Goal: Task Accomplishment & Management: Complete application form

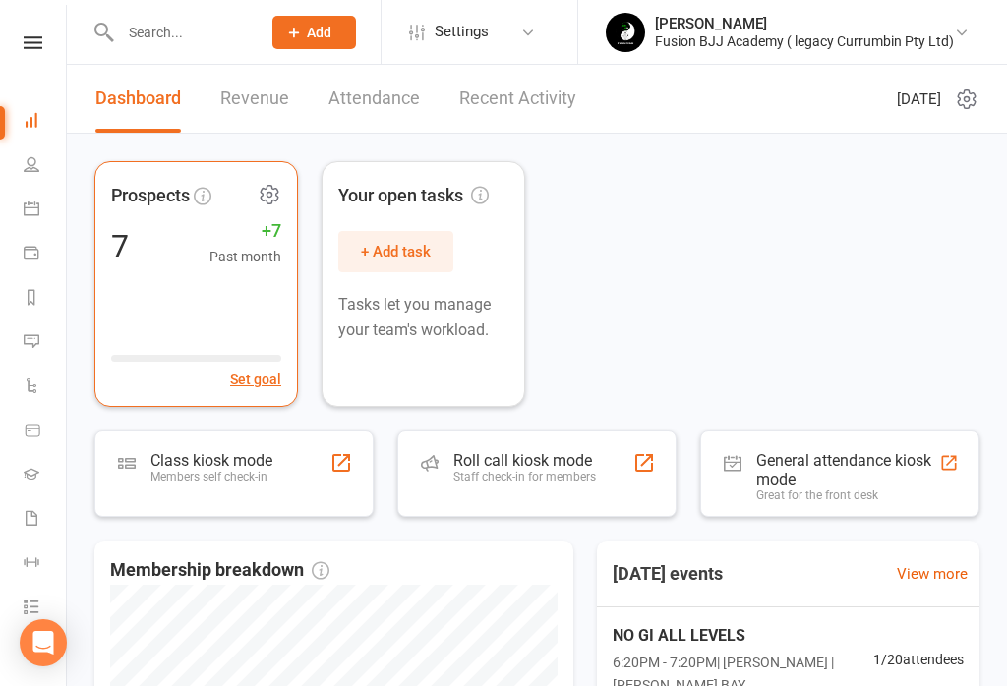
click at [191, 303] on div "Prospects 7 +7 Past month Set goal" at bounding box center [195, 284] width 203 height 246
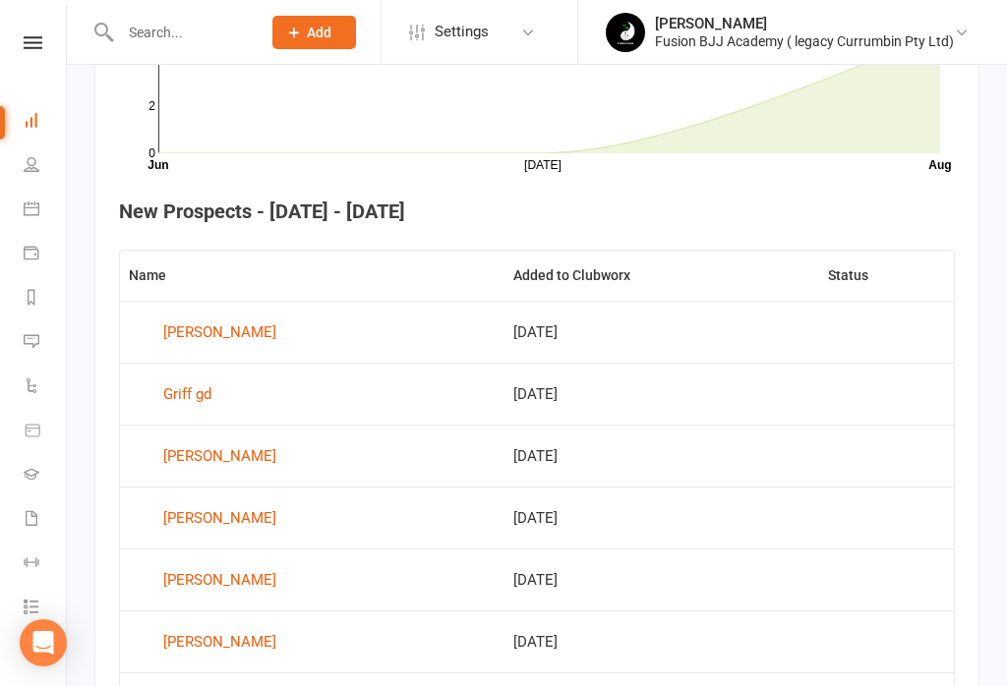
scroll to position [700, 0]
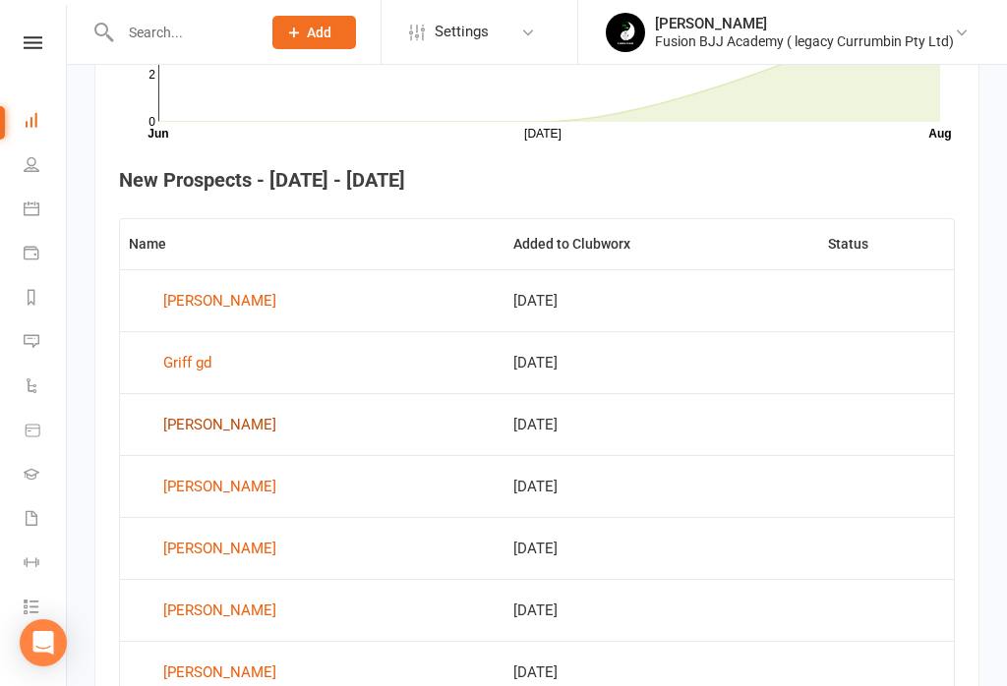
click at [207, 421] on div "[PERSON_NAME]" at bounding box center [219, 424] width 113 height 29
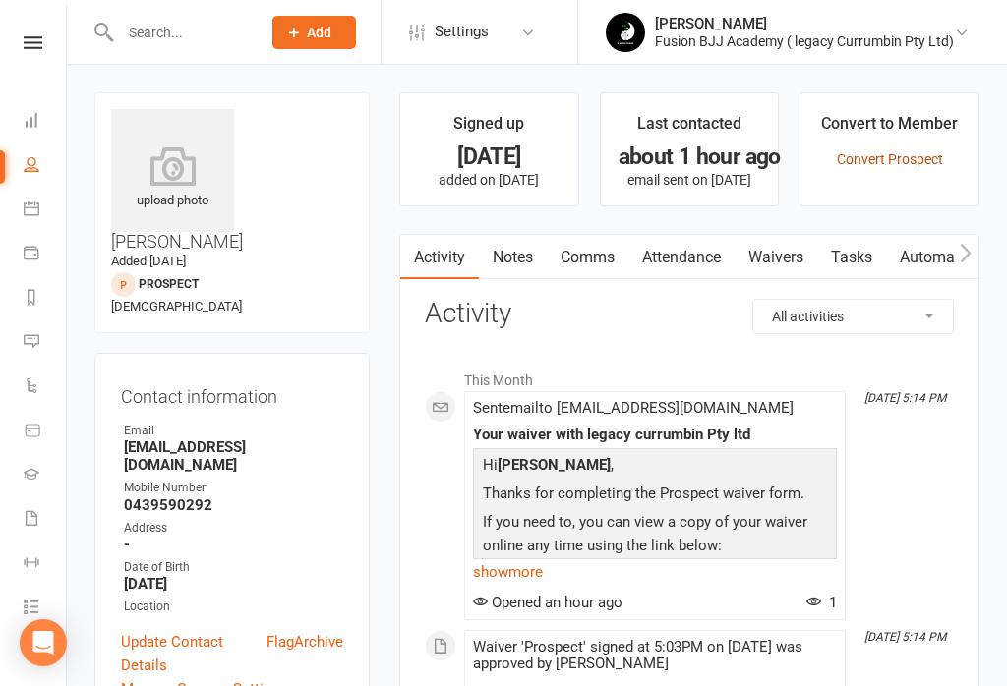
click at [905, 154] on link "Convert Prospect" at bounding box center [890, 159] width 106 height 16
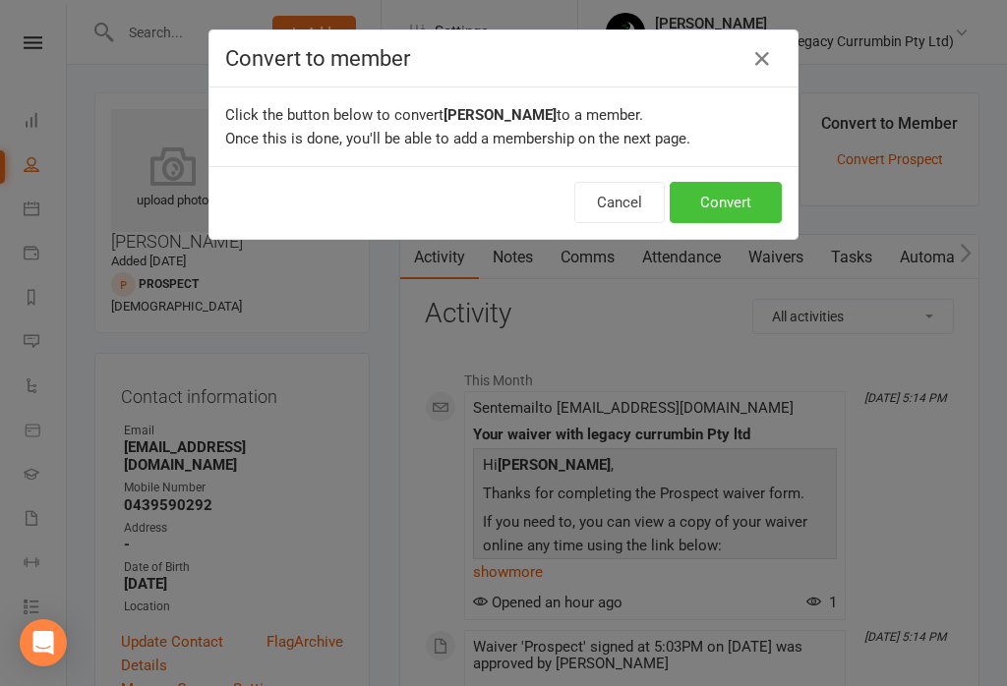
click at [733, 214] on button "Convert" at bounding box center [725, 202] width 112 height 41
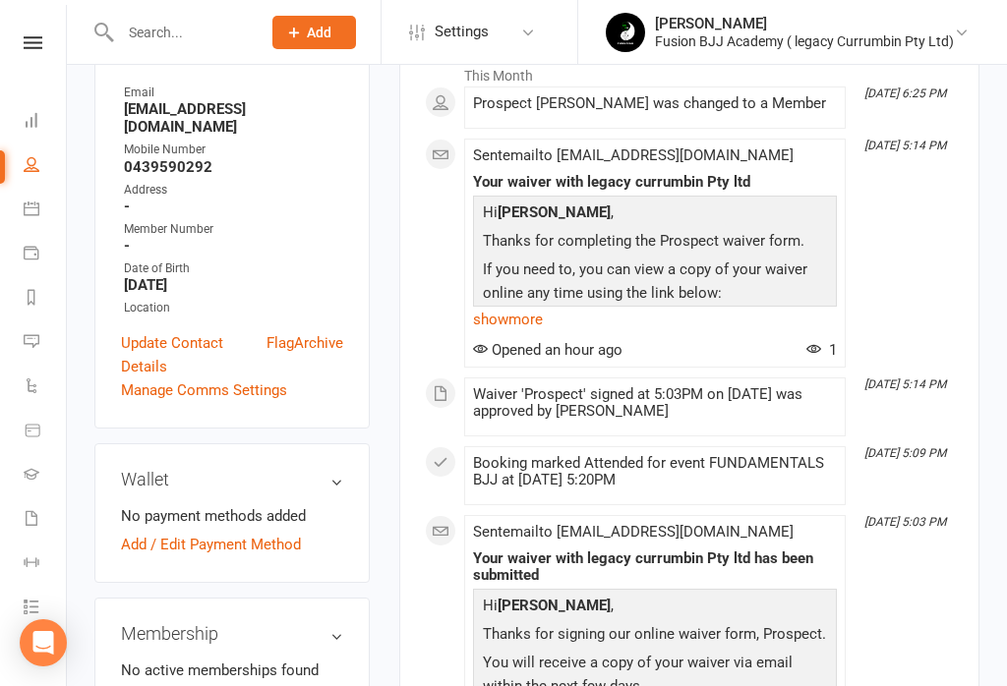
scroll to position [338, 0]
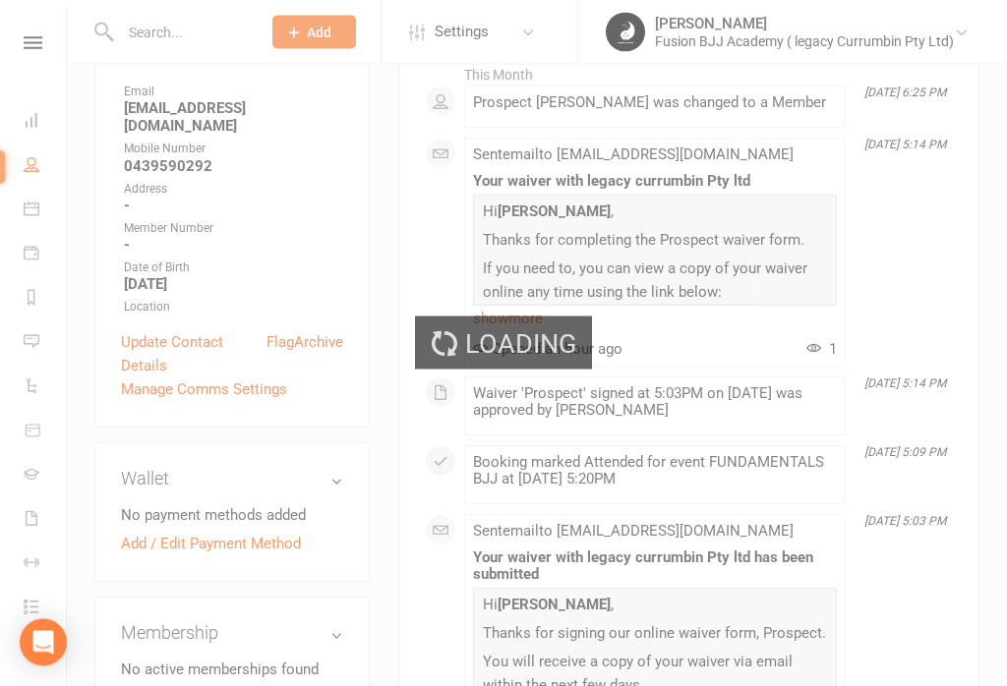
scroll to position [339, 0]
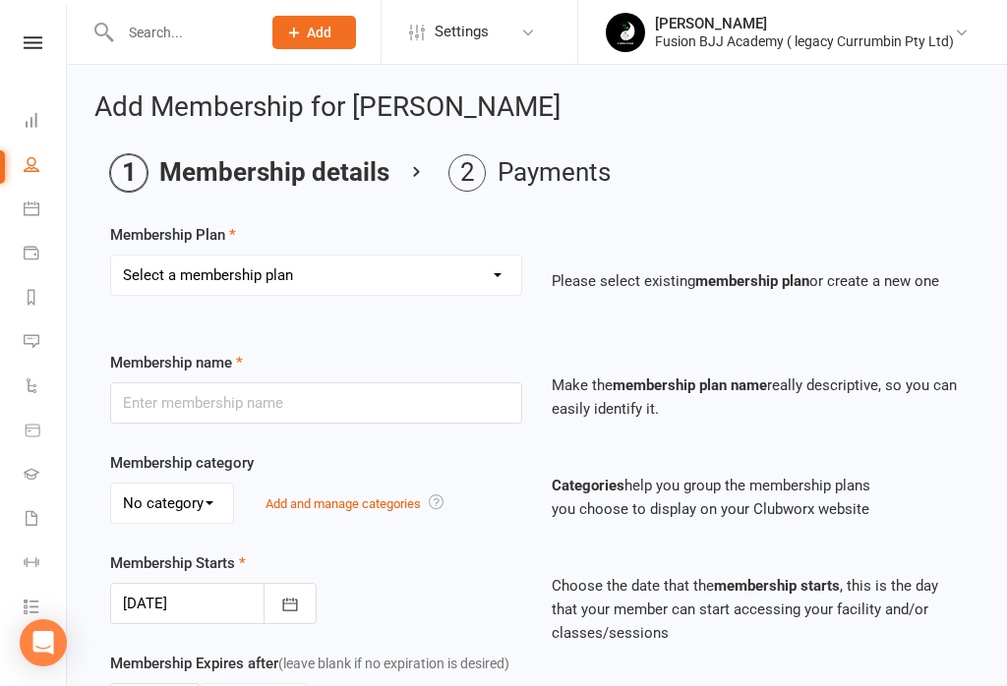
click at [399, 284] on select "Select a membership plan Create new Membership Plan ADULTS UNLIMITED ADULTS UNL…" at bounding box center [316, 275] width 410 height 39
select select "1"
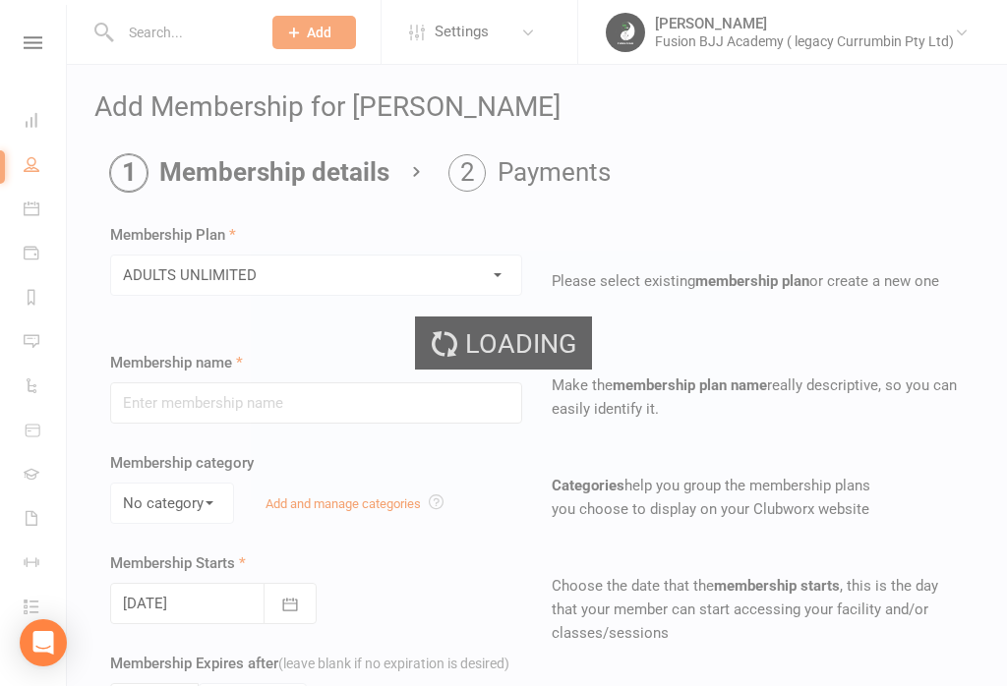
type input "ADULTS UNLIMITED"
select select "0"
type input "5"
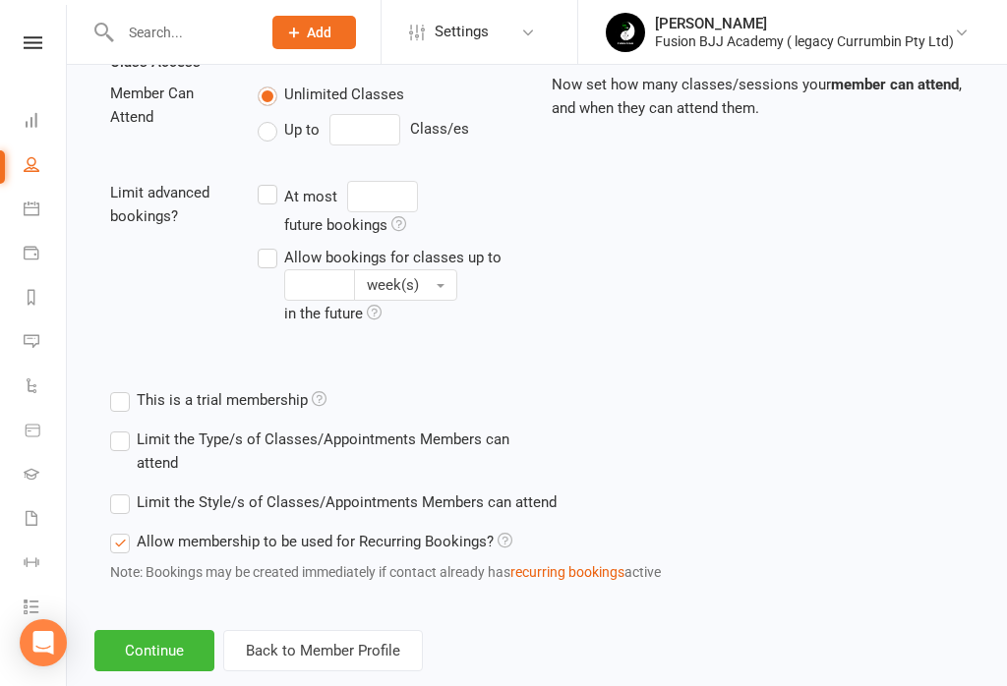
scroll to position [736, 0]
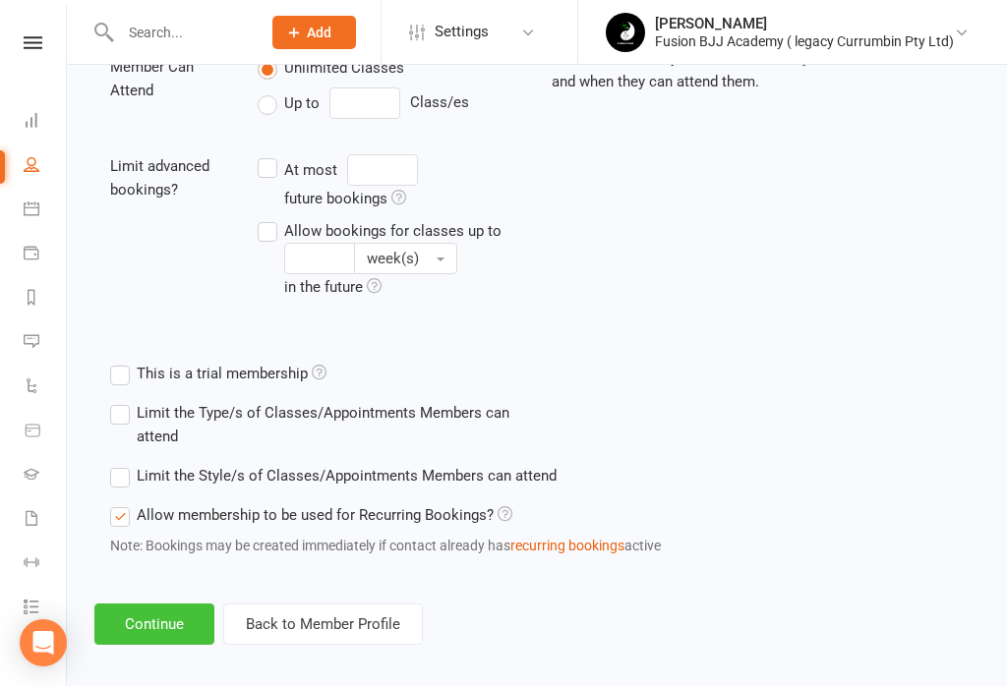
click at [171, 622] on button "Continue" at bounding box center [154, 624] width 120 height 41
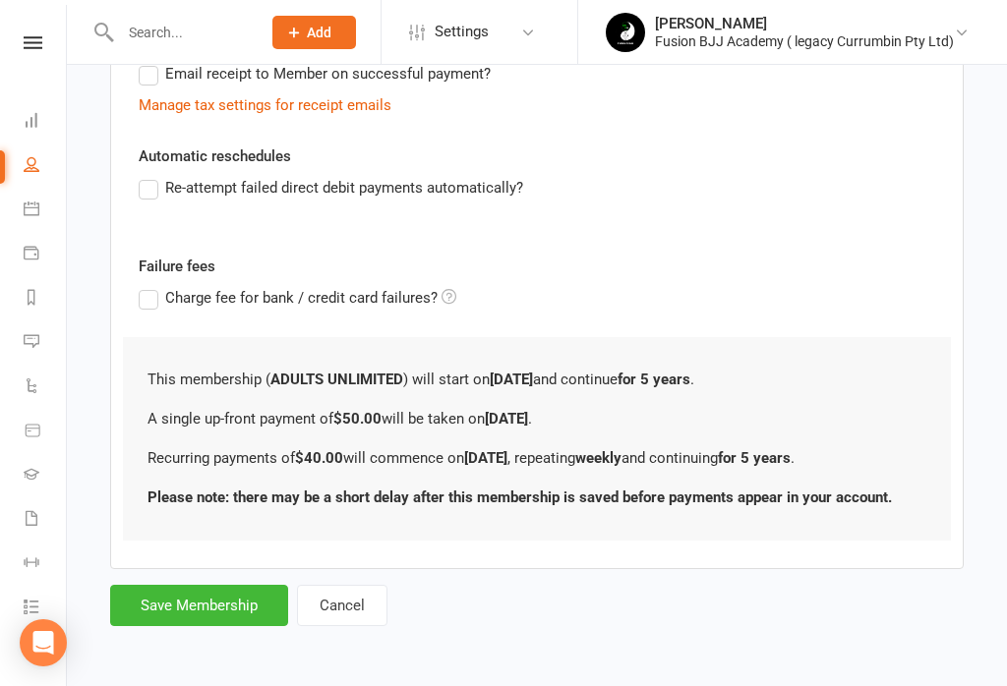
scroll to position [0, 0]
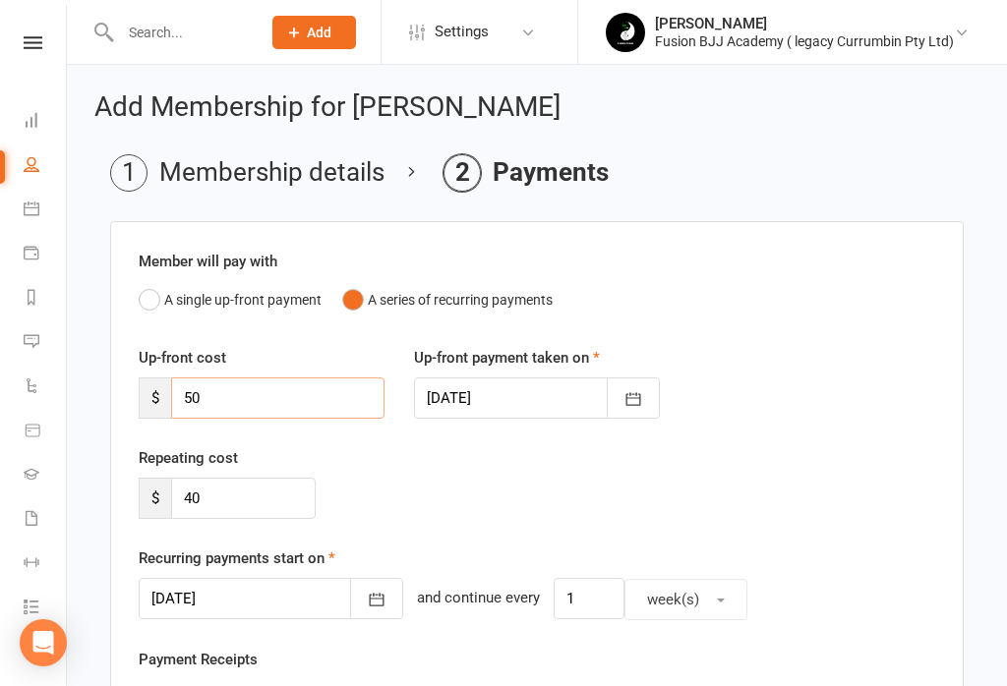
click at [274, 400] on input "50" at bounding box center [277, 397] width 213 height 41
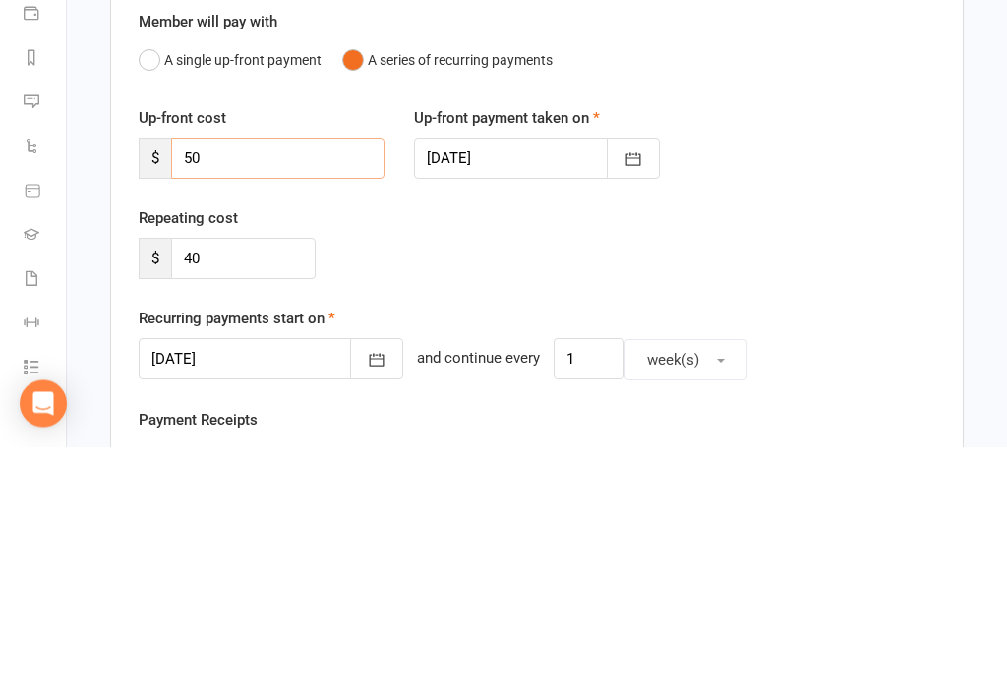
type input "5"
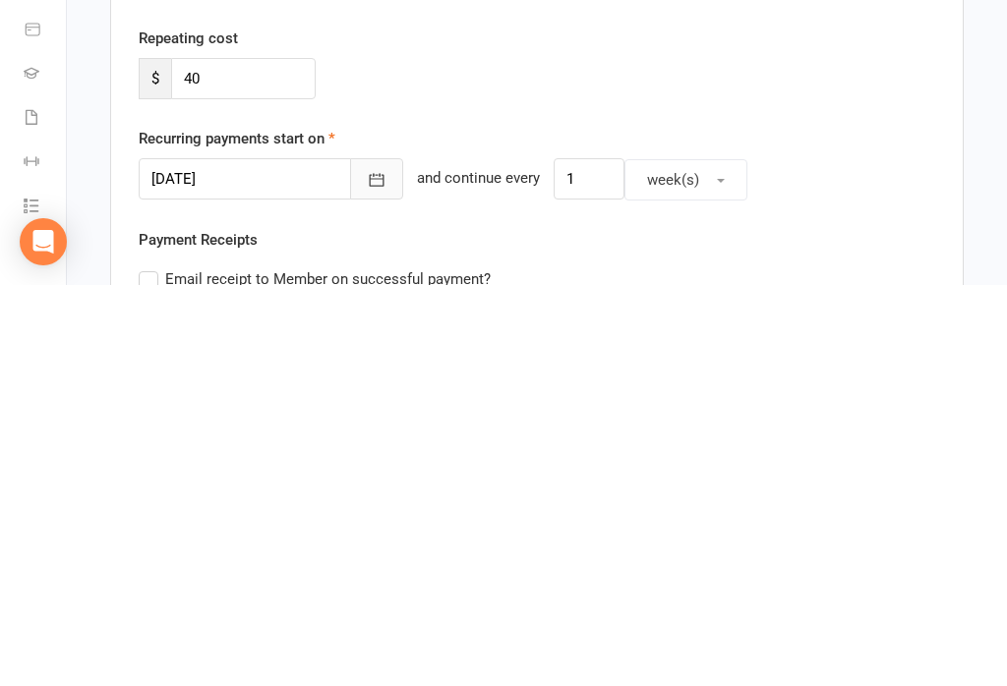
click at [367, 571] on icon "button" at bounding box center [377, 581] width 20 height 20
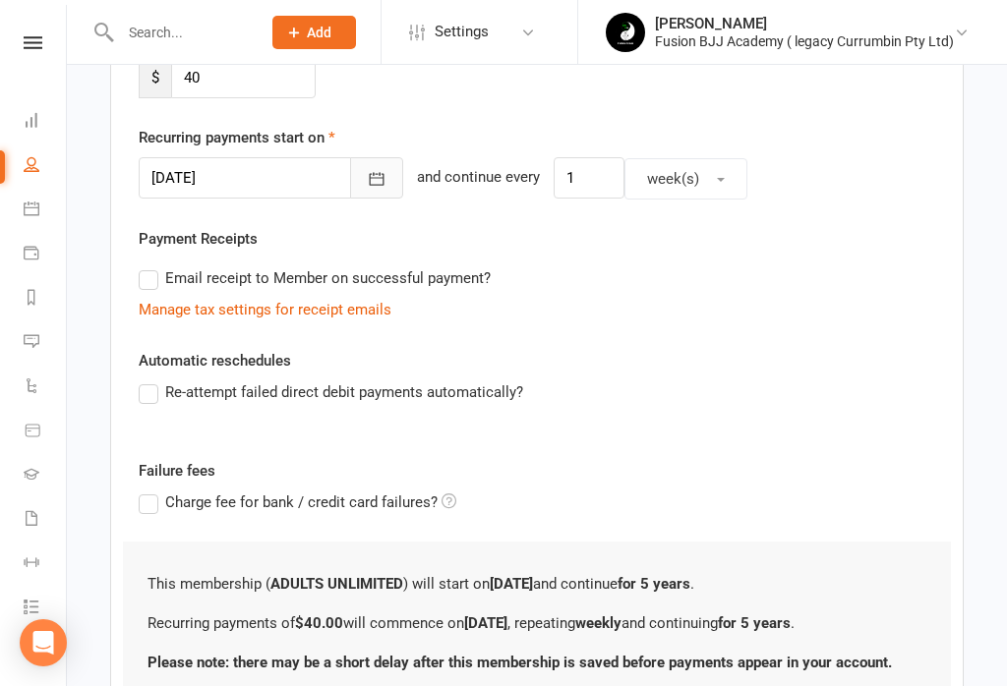
scroll to position [571, 0]
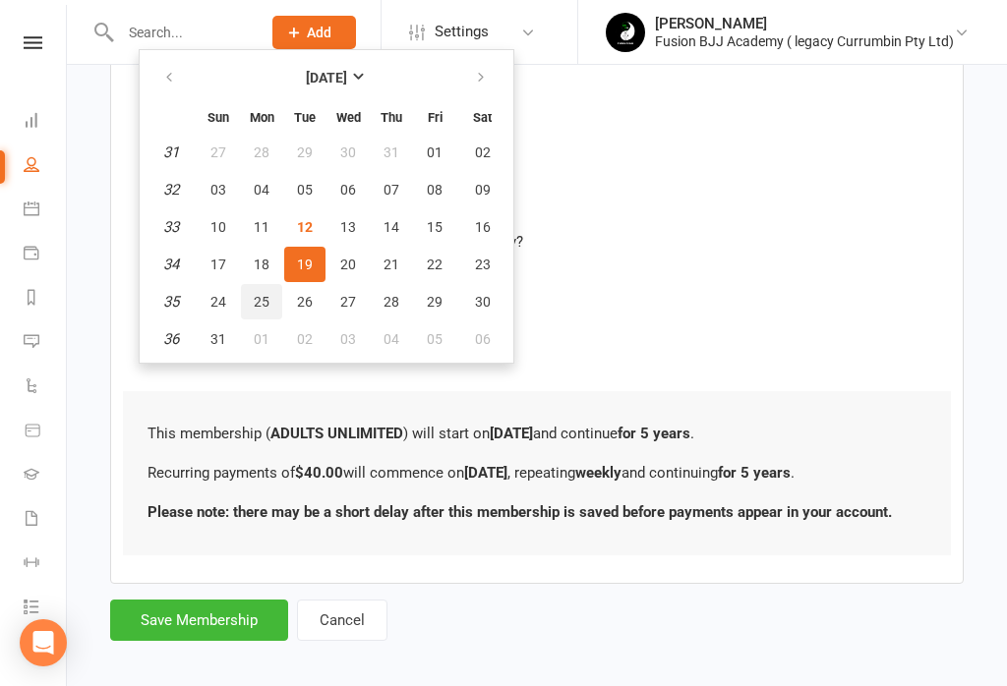
click at [259, 291] on button "25" at bounding box center [261, 301] width 41 height 35
type input "[DATE]"
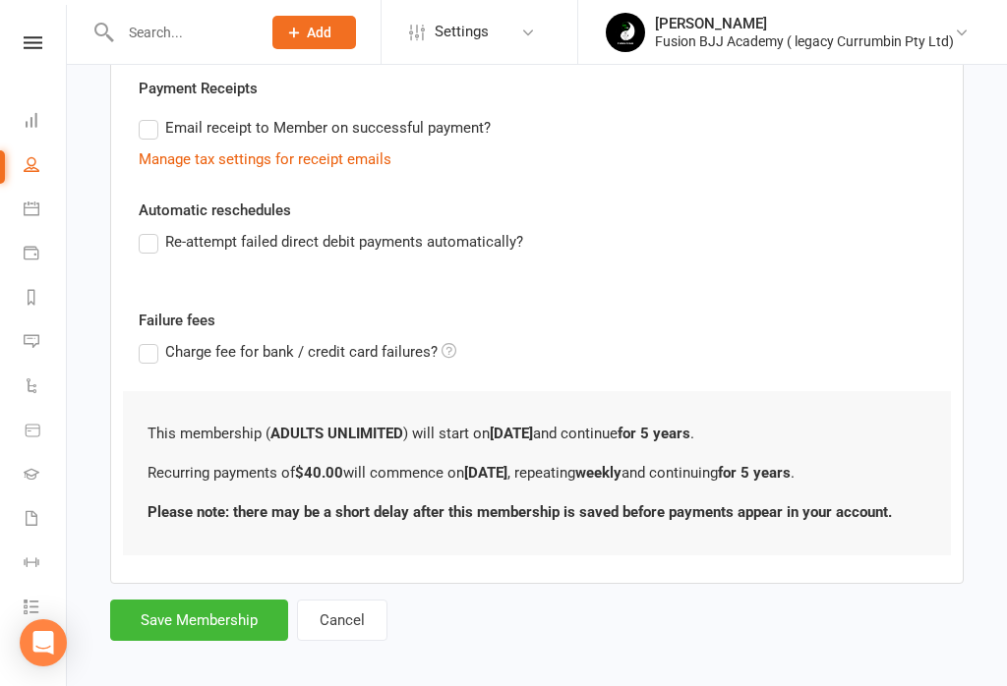
click at [203, 653] on div "Add Membership for [PERSON_NAME] Membership details Payments Member will pay wi…" at bounding box center [537, 83] width 940 height 1179
click at [199, 619] on button "Save Membership" at bounding box center [199, 620] width 178 height 41
type input "0"
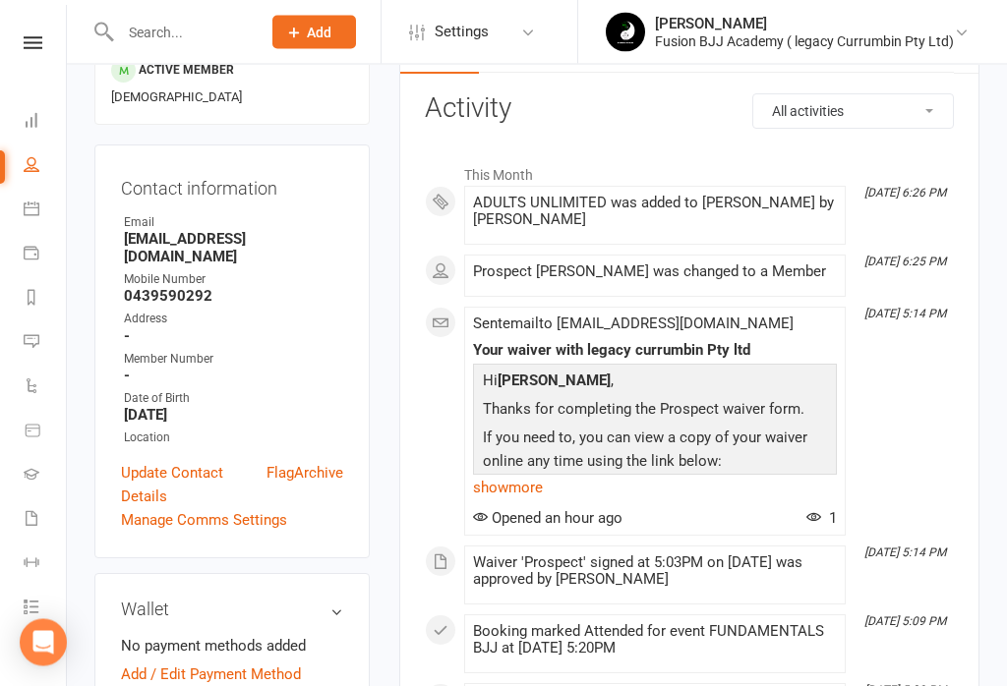
scroll to position [384, 0]
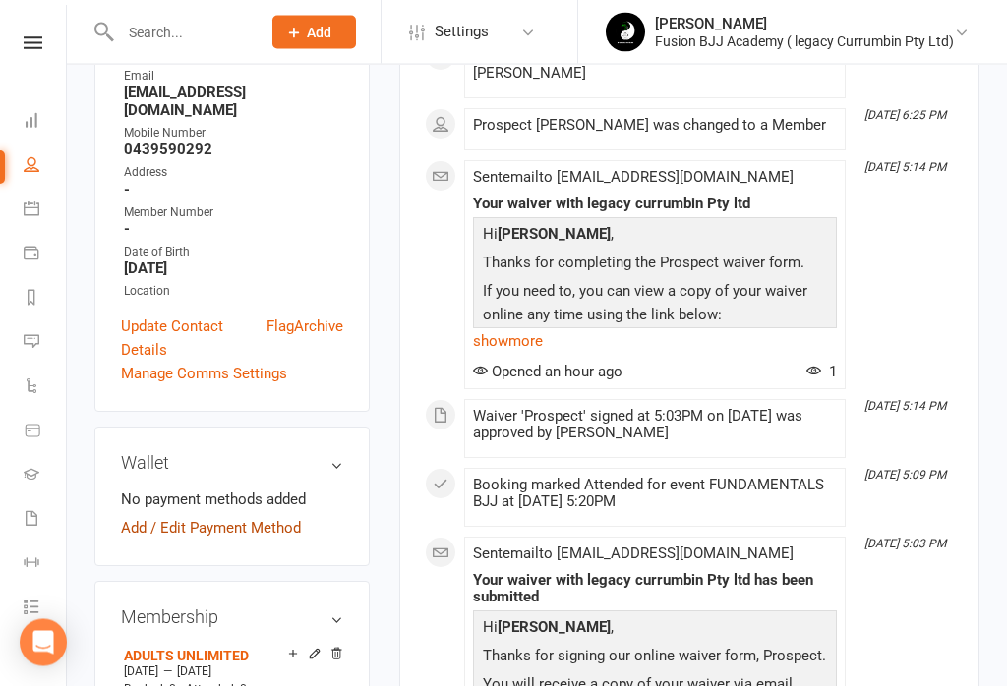
click at [255, 517] on link "Add / Edit Payment Method" at bounding box center [211, 529] width 180 height 24
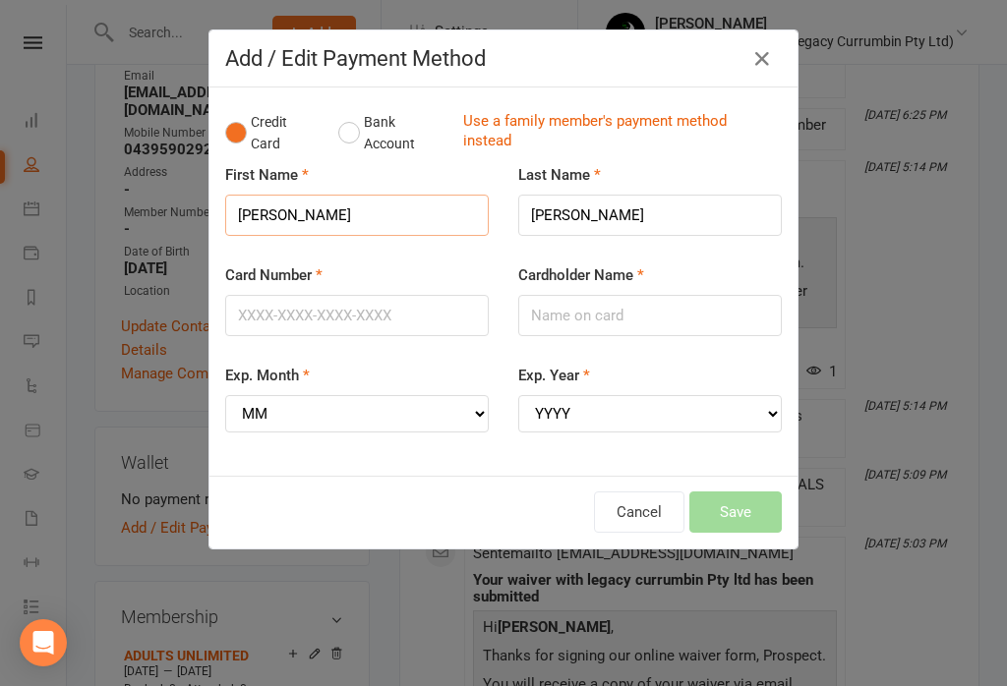
click at [336, 221] on input "[PERSON_NAME]" at bounding box center [356, 215] width 263 height 41
type input "T"
click at [370, 136] on button "Bank Account" at bounding box center [392, 133] width 109 height 60
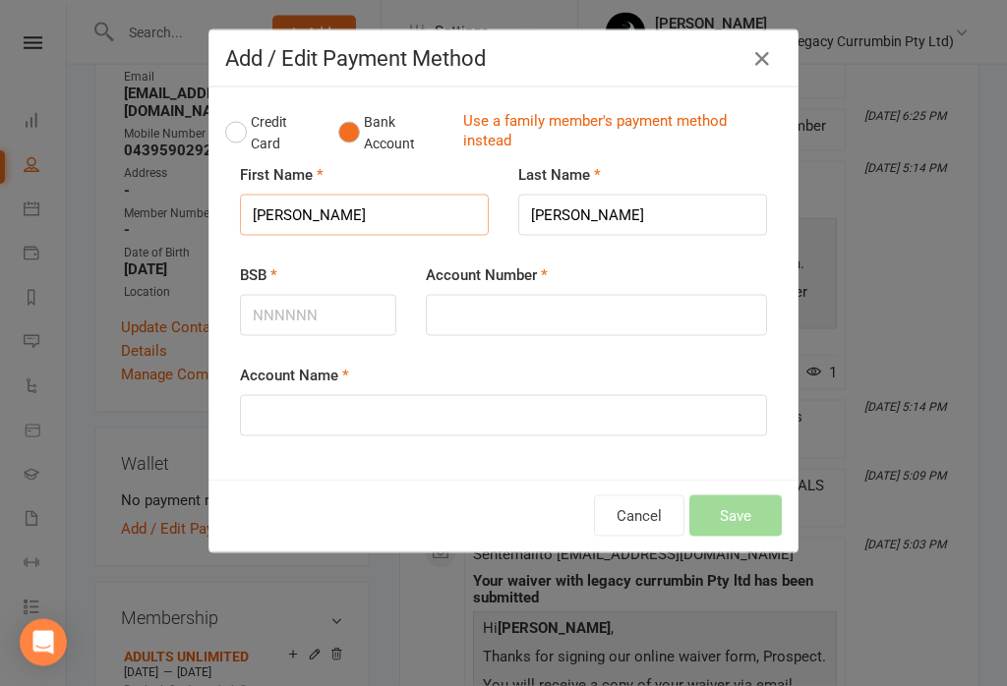
click at [313, 214] on input "[PERSON_NAME]" at bounding box center [364, 215] width 249 height 41
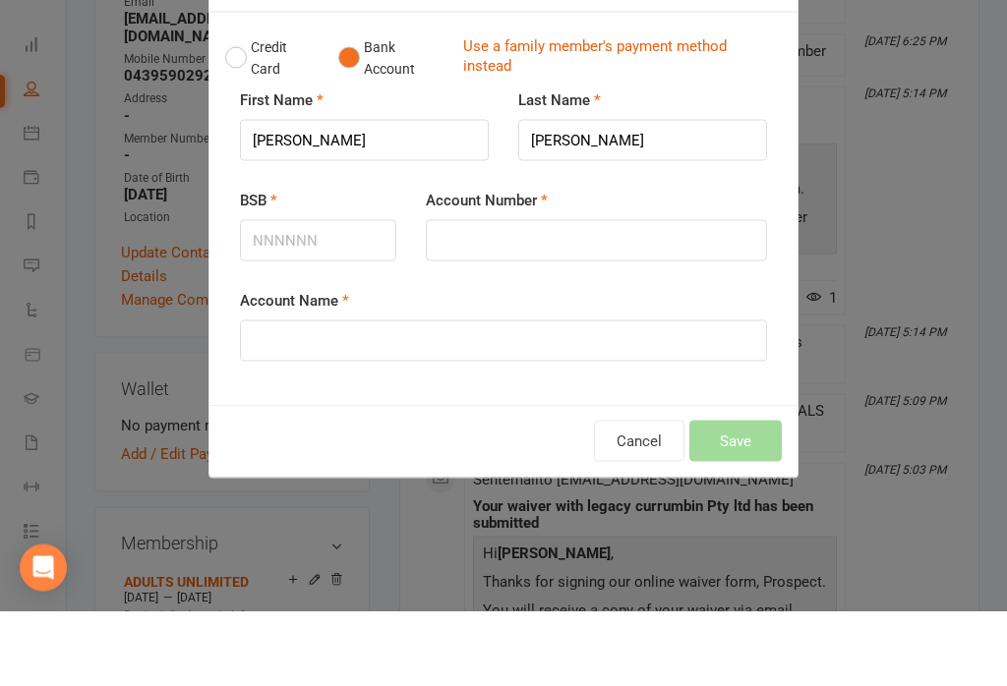
click at [293, 263] on div "BSB" at bounding box center [318, 299] width 156 height 73
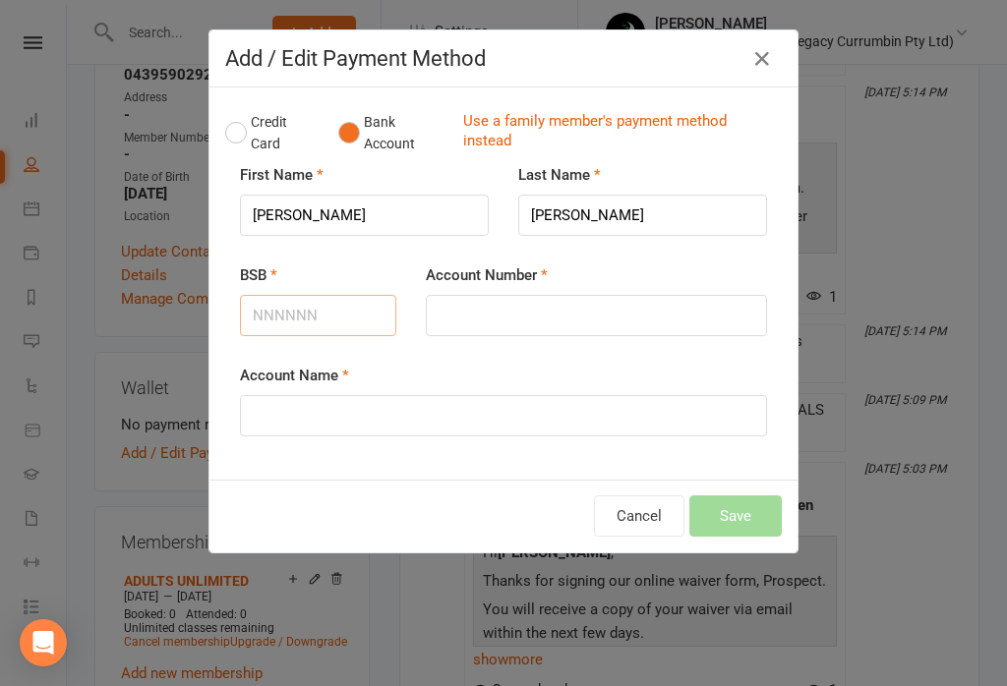
click at [324, 318] on input "BSB" at bounding box center [318, 315] width 156 height 41
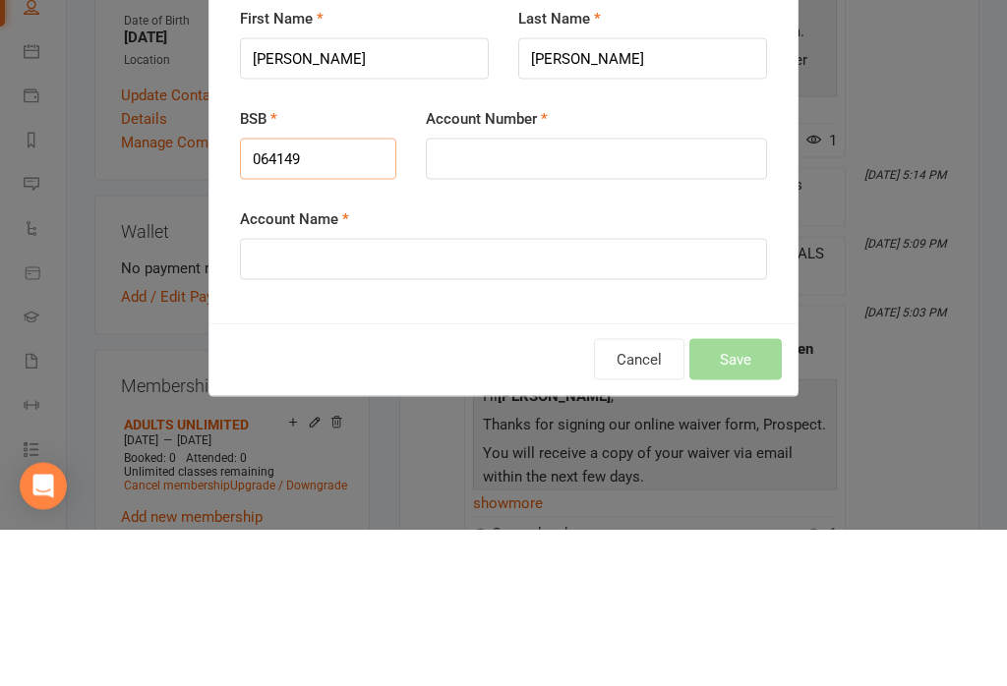
type input "064149"
click at [552, 295] on input "Account Number" at bounding box center [596, 315] width 341 height 41
type input "10064476"
click at [413, 395] on input "Account Name" at bounding box center [503, 415] width 527 height 41
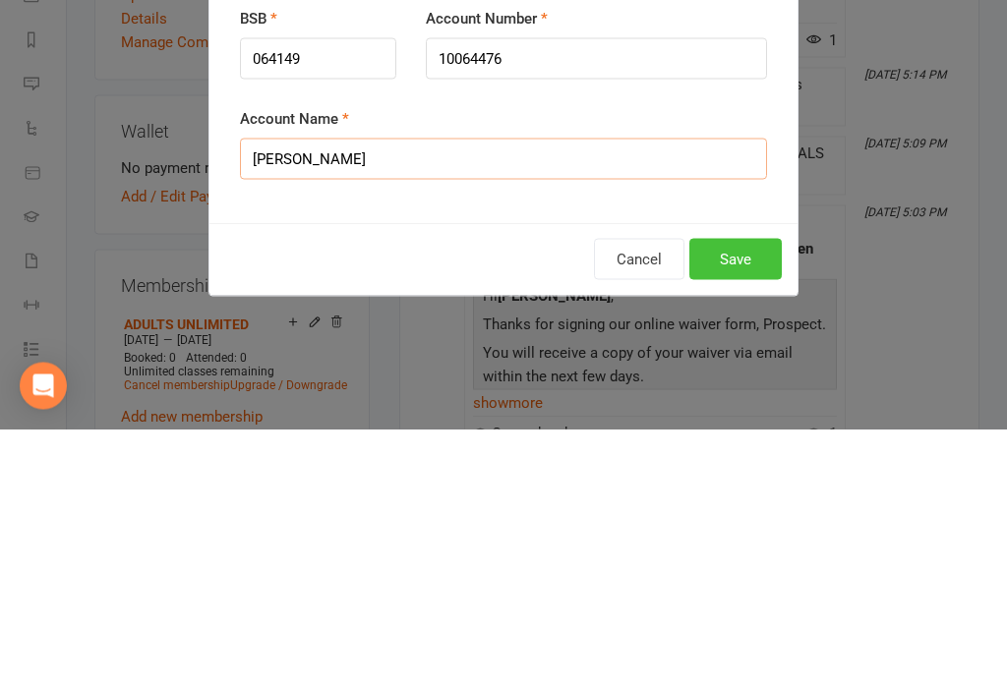
type input "[PERSON_NAME]"
click at [732, 495] on button "Save" at bounding box center [735, 515] width 92 height 41
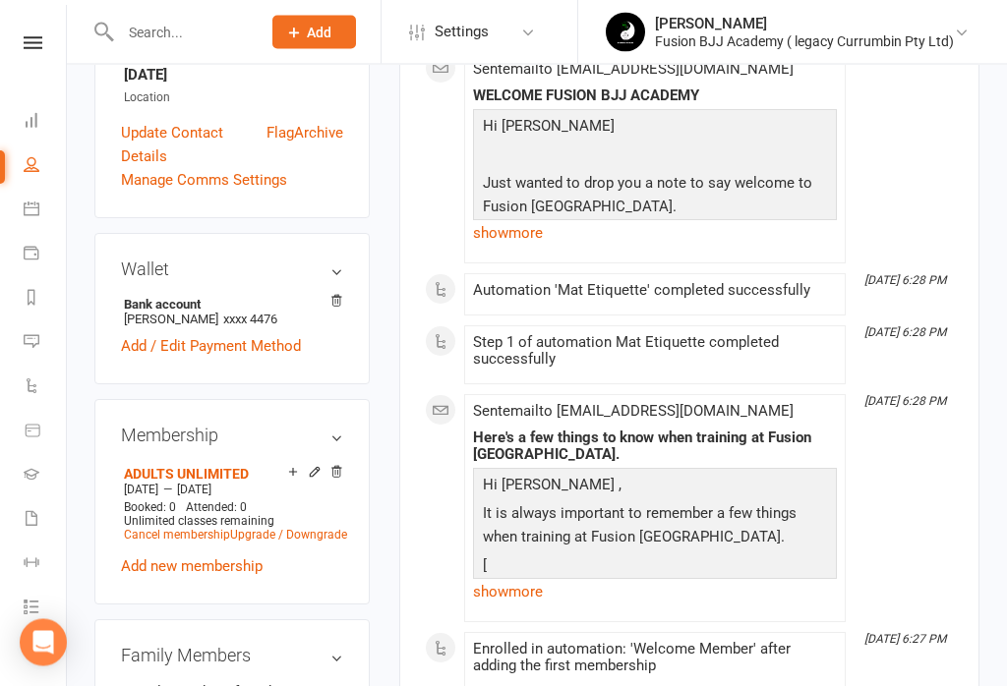
scroll to position [579, 0]
